Goal: Task Accomplishment & Management: Manage account settings

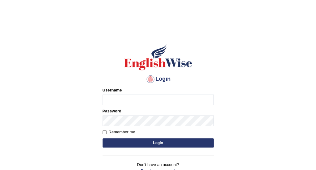
click at [142, 102] on input "Username" at bounding box center [157, 100] width 111 height 10
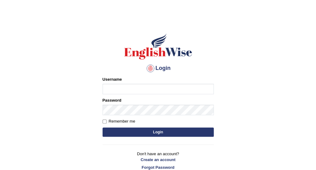
scroll to position [11, 0]
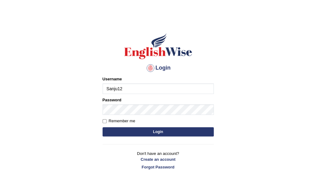
type input "Sanju123"
type input "Sanju1234@"
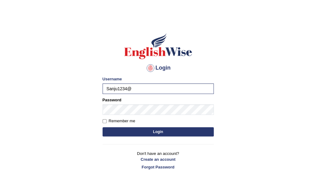
click at [159, 131] on button "Login" at bounding box center [157, 131] width 111 height 9
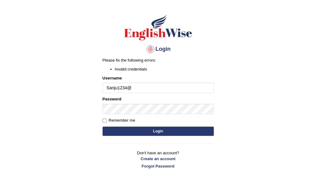
scroll to position [30, 0]
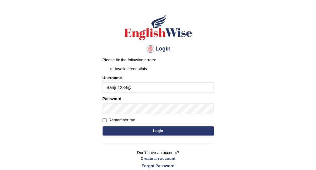
click at [157, 131] on button "Login" at bounding box center [157, 131] width 111 height 9
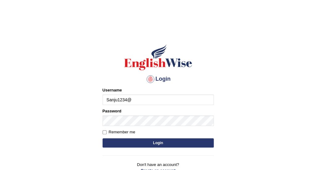
type input "Sanju1234@"
click at [134, 140] on button "Login" at bounding box center [157, 143] width 111 height 9
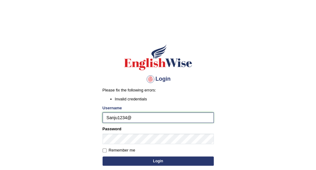
click at [143, 119] on input "Sanju1234@" at bounding box center [157, 118] width 111 height 10
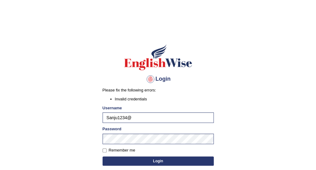
click at [125, 81] on h4 "Login" at bounding box center [157, 79] width 111 height 10
click at [147, 83] on div at bounding box center [150, 79] width 10 height 10
click at [149, 81] on div at bounding box center [150, 79] width 10 height 10
click at [152, 80] on div at bounding box center [150, 79] width 10 height 10
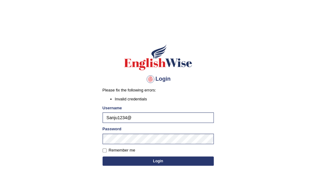
click at [152, 81] on div at bounding box center [150, 79] width 10 height 10
click at [151, 80] on div at bounding box center [150, 79] width 10 height 10
click at [153, 80] on div at bounding box center [150, 79] width 10 height 10
click at [149, 80] on div at bounding box center [150, 79] width 10 height 10
click at [148, 80] on div at bounding box center [150, 79] width 10 height 10
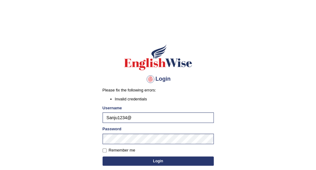
click at [151, 77] on div at bounding box center [150, 79] width 10 height 10
click at [149, 78] on div at bounding box center [150, 79] width 10 height 10
click at [173, 162] on button "Login" at bounding box center [157, 161] width 111 height 9
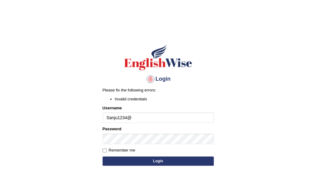
click at [142, 121] on input "Sanju1234@" at bounding box center [157, 118] width 111 height 10
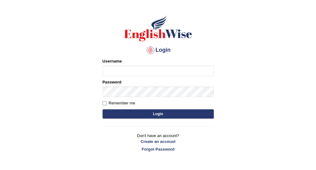
scroll to position [31, 0]
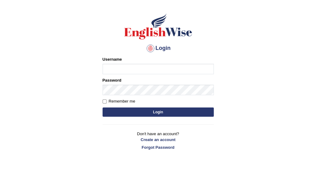
click at [166, 112] on form "Please fix the following errors: Username Password Remember me Login" at bounding box center [157, 87] width 111 height 62
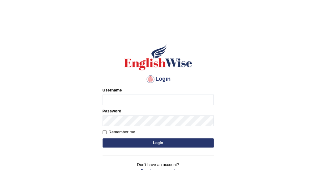
click at [110, 102] on input "Username" at bounding box center [157, 100] width 111 height 10
type input "Sanju1234@"
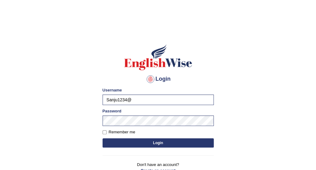
click at [134, 121] on form "Please fix the following errors: Username Sanju1234@ Password Remember me Login" at bounding box center [157, 118] width 111 height 62
click at [106, 100] on input "Sanju1234@" at bounding box center [157, 100] width 111 height 10
click at [125, 139] on button "Login" at bounding box center [157, 143] width 111 height 9
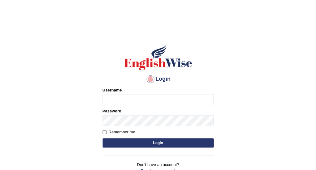
click at [164, 80] on h4 "Login" at bounding box center [157, 79] width 111 height 10
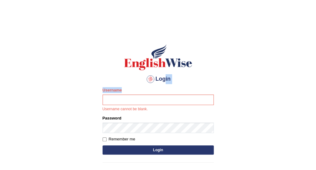
drag, startPoint x: 164, startPoint y: 80, endPoint x: 127, endPoint y: 100, distance: 42.5
click at [127, 100] on div "Login Please fix the following errors: Username Username cannot be blank. Passw…" at bounding box center [158, 115] width 122 height 161
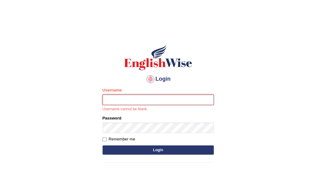
click at [127, 100] on input "Username" at bounding box center [157, 100] width 111 height 10
click at [150, 82] on div at bounding box center [150, 79] width 10 height 10
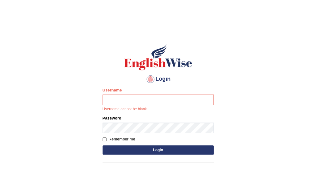
click at [150, 82] on div at bounding box center [150, 79] width 10 height 10
drag, startPoint x: 159, startPoint y: 79, endPoint x: 123, endPoint y: 100, distance: 41.8
click at [123, 100] on div "Login Please fix the following errors: Username Username cannot be blank. Passw…" at bounding box center [158, 115] width 122 height 161
click at [123, 100] on input "Username" at bounding box center [157, 100] width 111 height 10
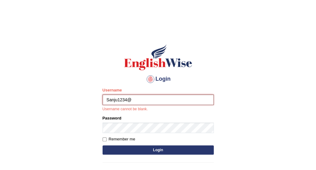
type input "Sanju1234@"
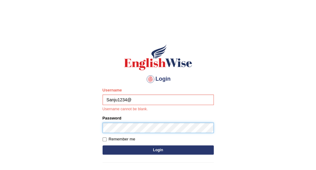
click at [125, 127] on form "Please fix the following errors: Username Sanju1234@ Username cannot be blank. …" at bounding box center [157, 121] width 111 height 69
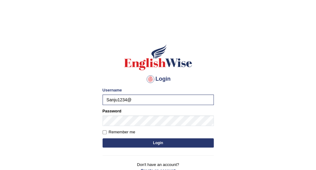
click at [151, 142] on button "Login" at bounding box center [157, 143] width 111 height 9
